Goal: Task Accomplishment & Management: Manage account settings

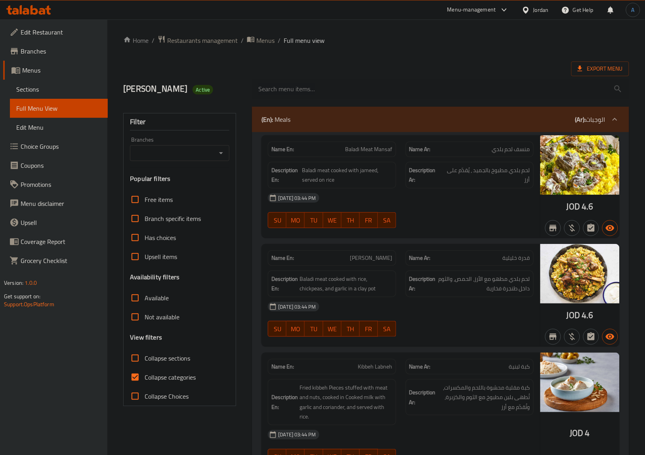
click at [167, 381] on span "Collapse categories" at bounding box center [170, 377] width 51 height 10
click at [145, 381] on input "Collapse categories" at bounding box center [135, 377] width 19 height 19
checkbox input "false"
click at [593, 62] on span "Export Menu" at bounding box center [601, 68] width 58 height 15
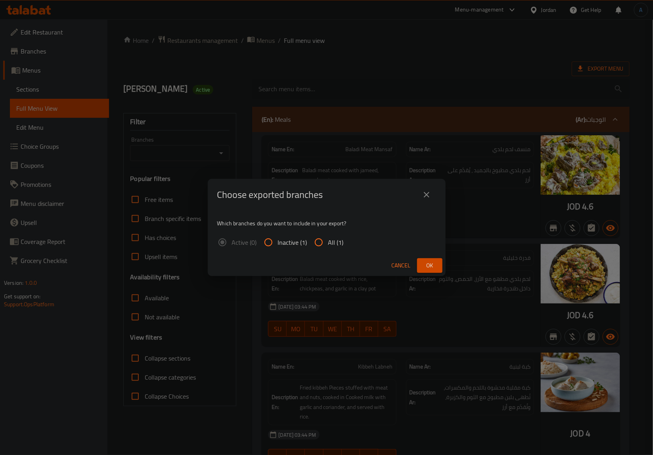
click at [333, 240] on span "All (1)" at bounding box center [335, 242] width 15 height 10
click at [328, 240] on input "All (1)" at bounding box center [318, 242] width 19 height 19
radio input "true"
click at [430, 260] on span "Ok" at bounding box center [429, 265] width 13 height 10
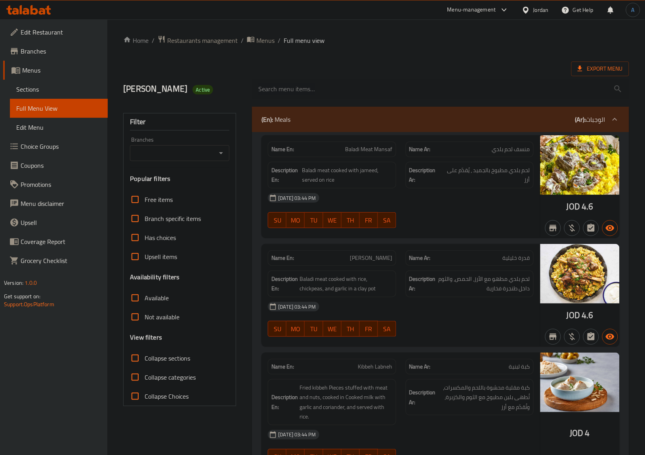
click at [34, 6] on icon at bounding box center [28, 10] width 45 height 10
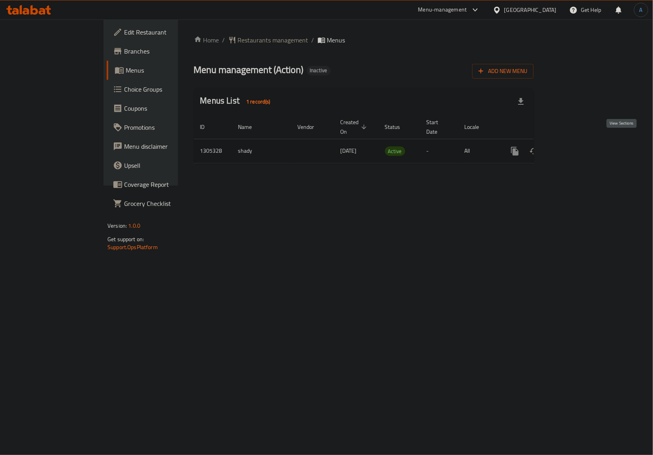
click at [577, 146] on icon "enhanced table" at bounding box center [572, 151] width 10 height 10
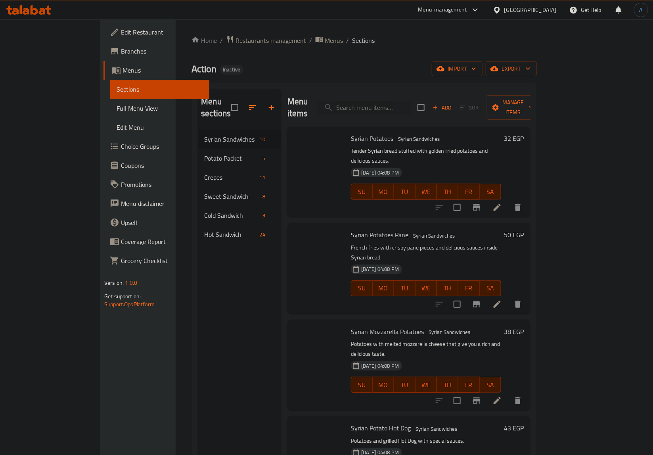
click at [117, 107] on span "Full Menu View" at bounding box center [160, 108] width 86 height 10
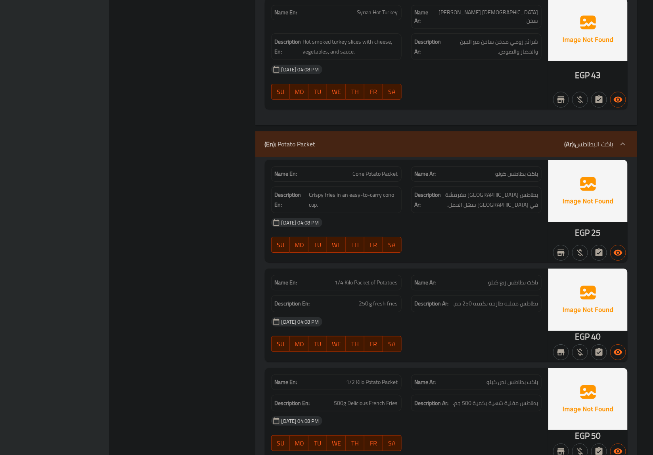
scroll to position [1499, 0]
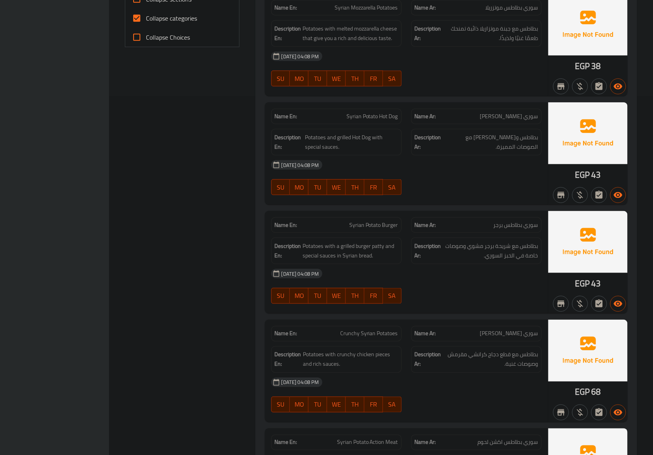
scroll to position [0, 0]
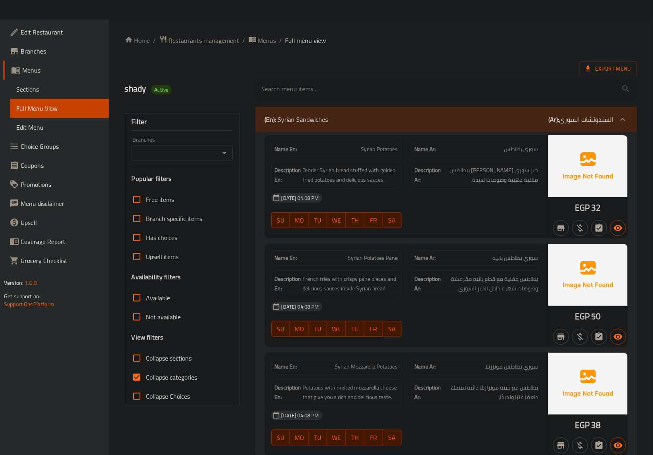
click at [222, 100] on div "shady Active" at bounding box center [185, 88] width 130 height 35
